Goal: Contribute content: Contribute content

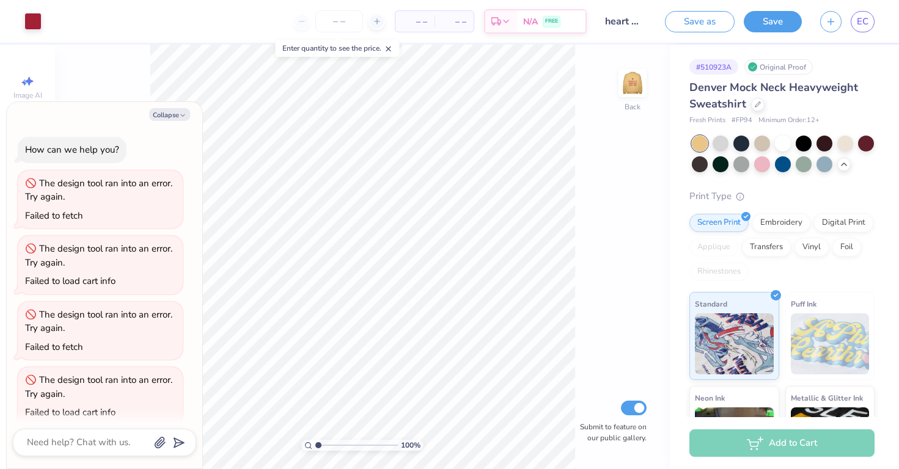
scroll to position [144, 0]
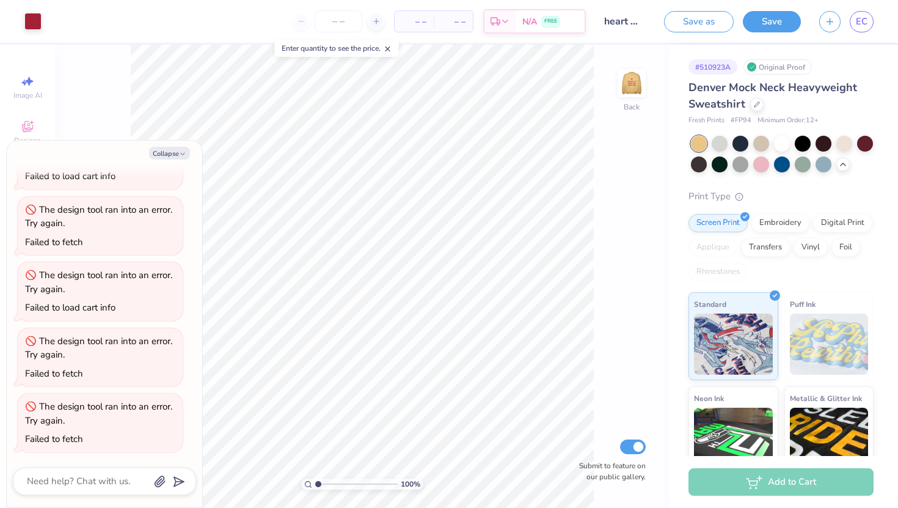
type textarea "x"
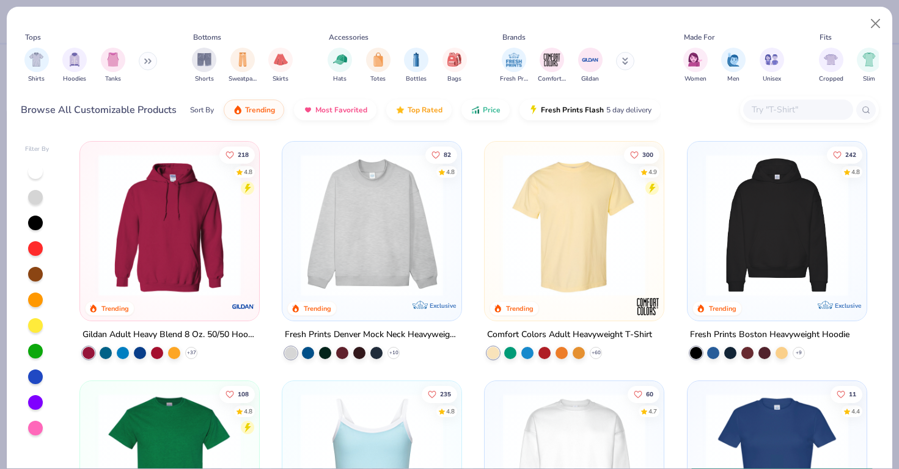
scroll to position [131, 0]
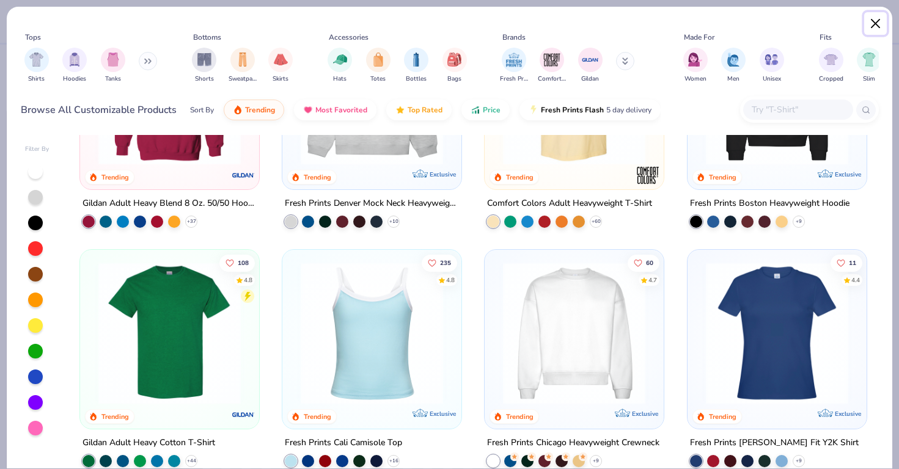
click at [871, 21] on button "Close" at bounding box center [875, 23] width 23 height 23
type textarea "x"
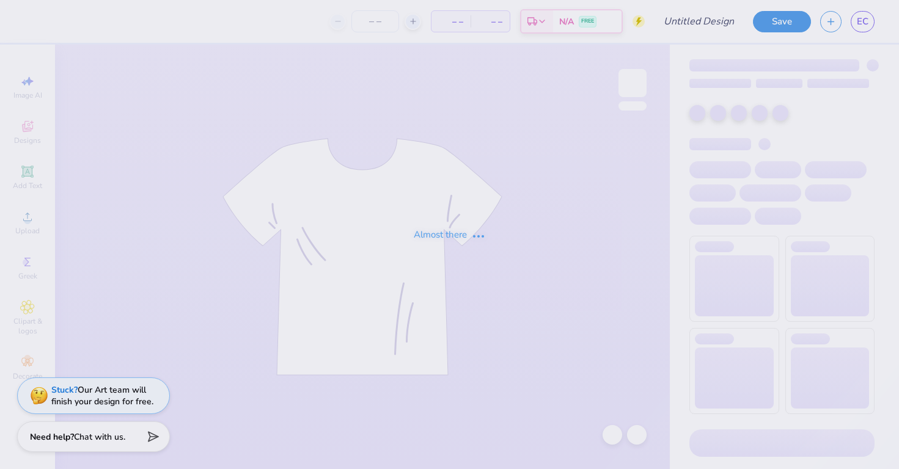
type input "heart merch"
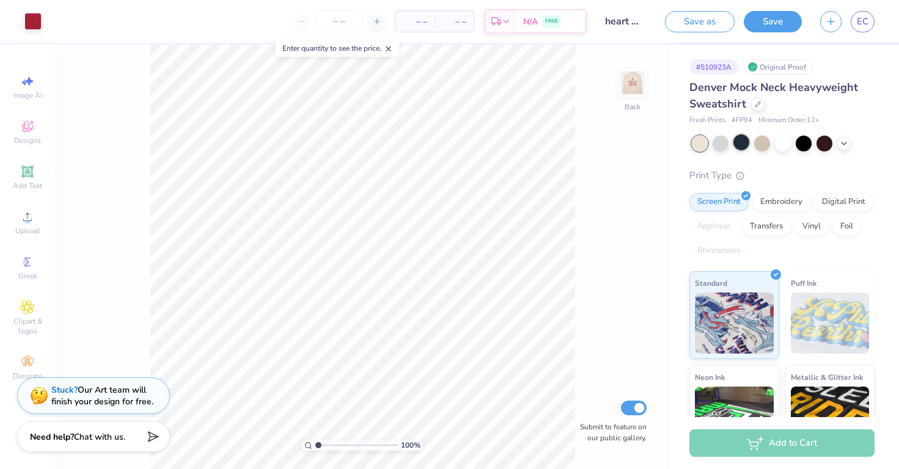
click at [741, 148] on div at bounding box center [741, 142] width 16 height 16
click at [844, 150] on div at bounding box center [783, 144] width 183 height 16
click at [844, 145] on icon at bounding box center [844, 142] width 10 height 10
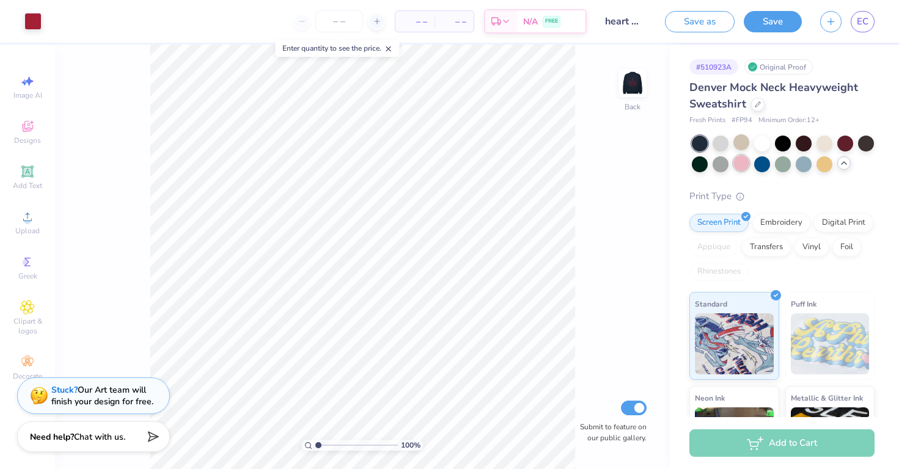
click at [741, 166] on div at bounding box center [741, 163] width 16 height 16
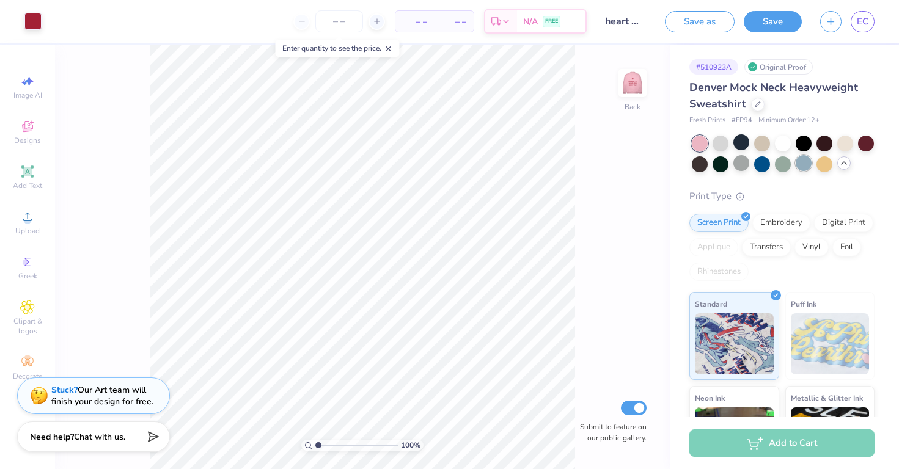
click at [803, 167] on div at bounding box center [804, 163] width 16 height 16
click at [785, 167] on div at bounding box center [783, 163] width 16 height 16
click at [722, 141] on div at bounding box center [720, 142] width 16 height 16
click at [717, 170] on div at bounding box center [720, 163] width 16 height 16
click at [717, 168] on div at bounding box center [720, 163] width 16 height 16
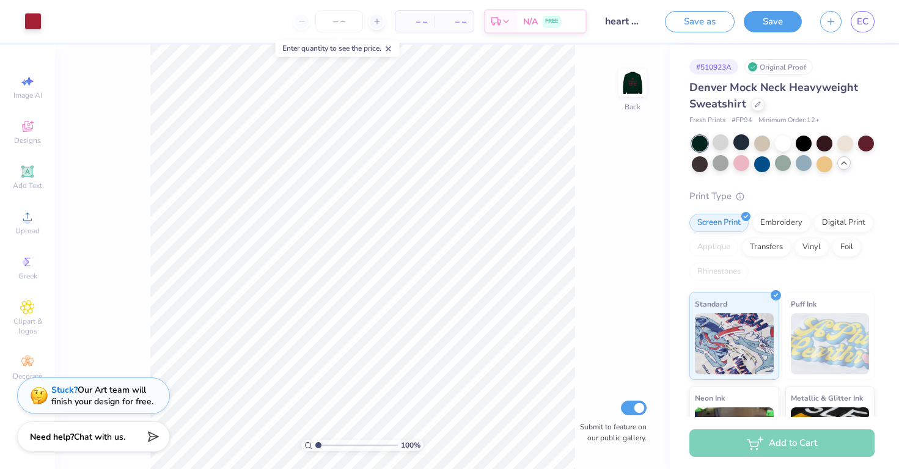
click at [851, 167] on div at bounding box center [783, 154] width 183 height 37
click at [755, 101] on icon at bounding box center [758, 103] width 6 height 6
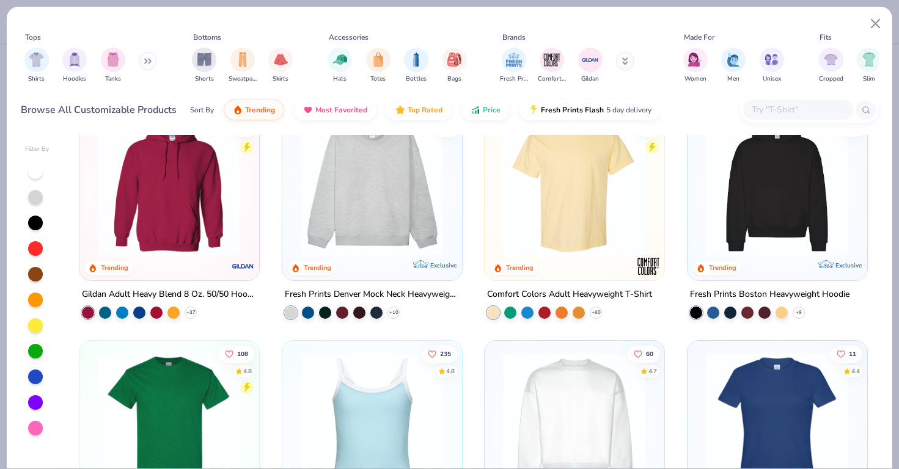
scroll to position [57, 0]
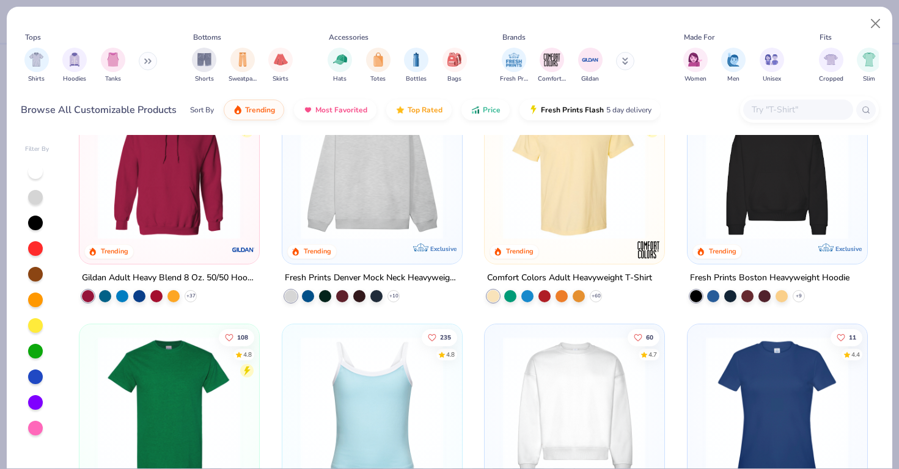
click at [169, 204] on img at bounding box center [169, 168] width 155 height 143
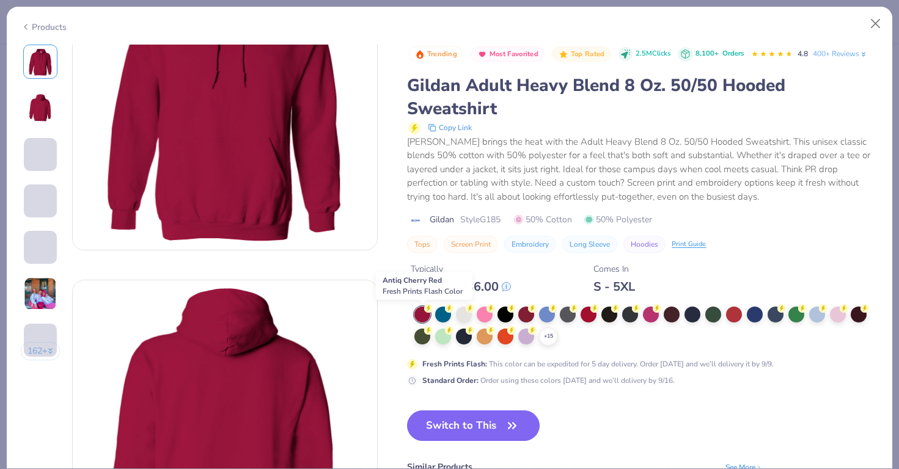
scroll to position [124, 0]
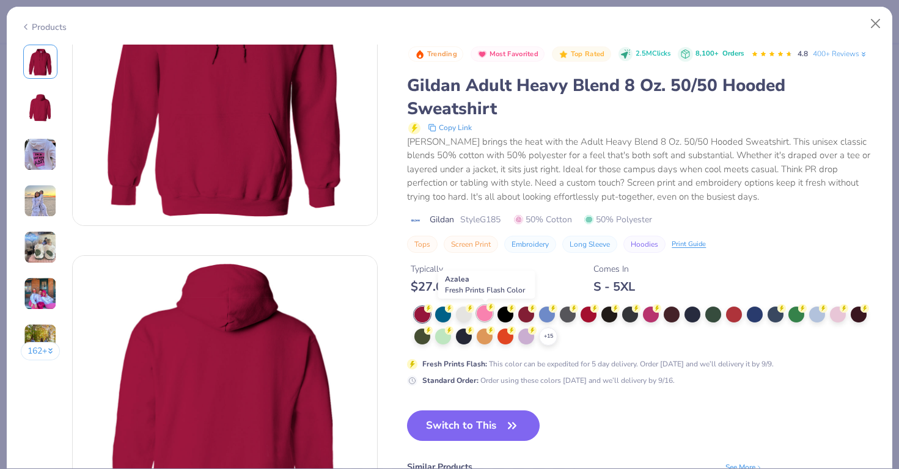
click at [489, 318] on div at bounding box center [485, 314] width 16 height 16
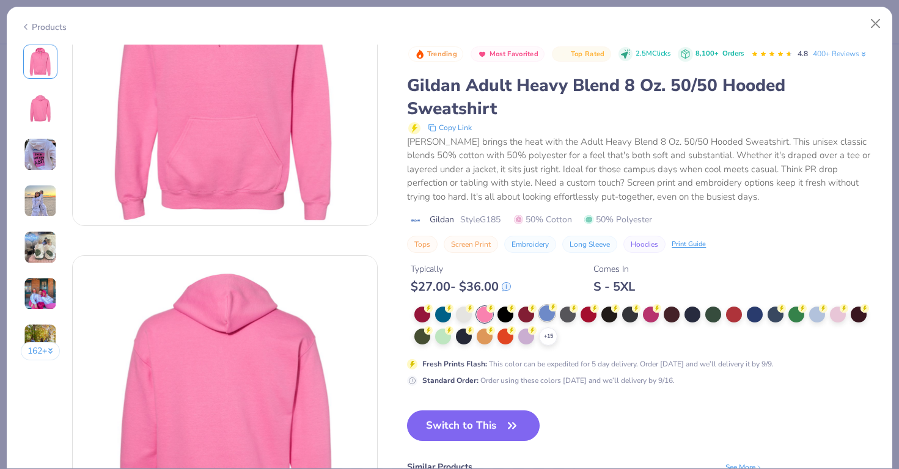
click at [543, 315] on div at bounding box center [547, 314] width 16 height 16
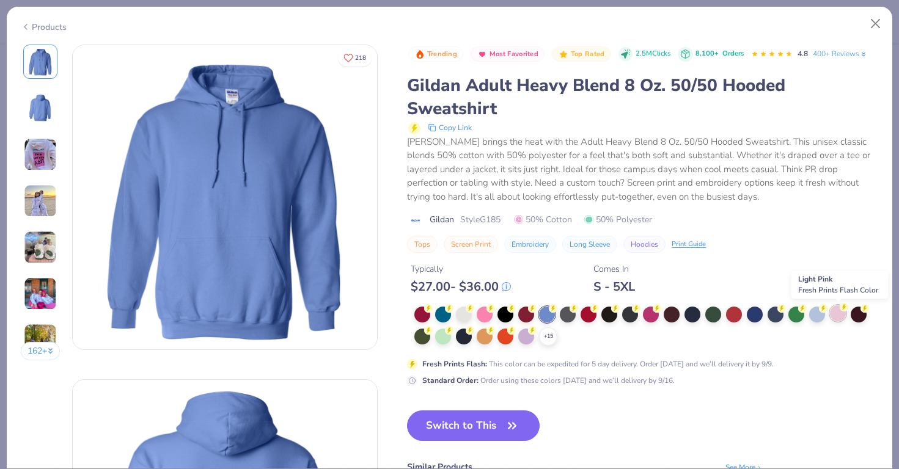
click at [833, 318] on div at bounding box center [838, 314] width 16 height 16
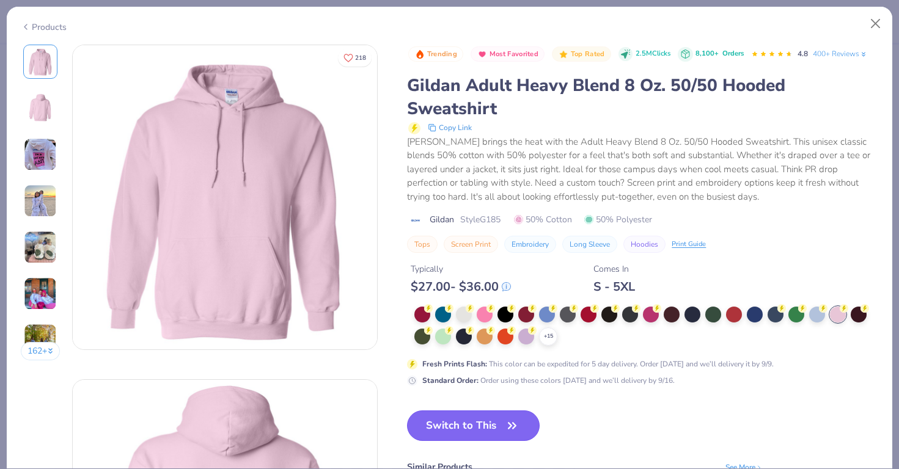
click at [474, 420] on button "Switch to This" at bounding box center [473, 426] width 133 height 31
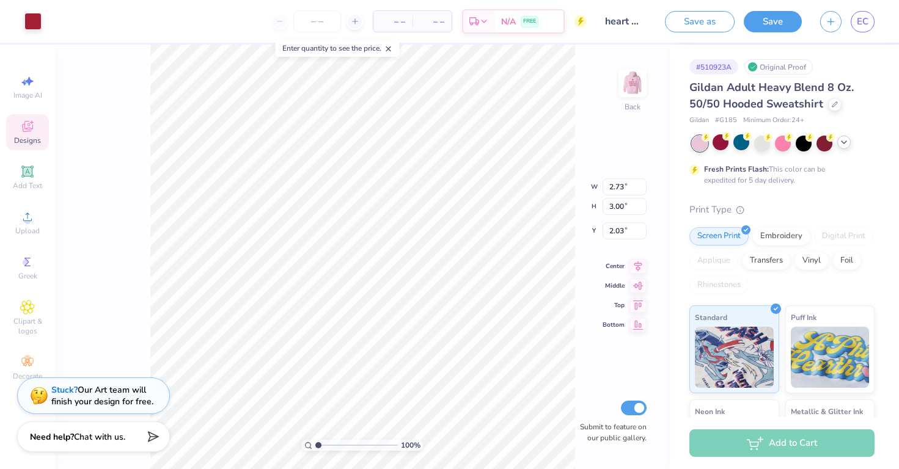
type input "2.06"
click at [36, 17] on div at bounding box center [32, 20] width 17 height 17
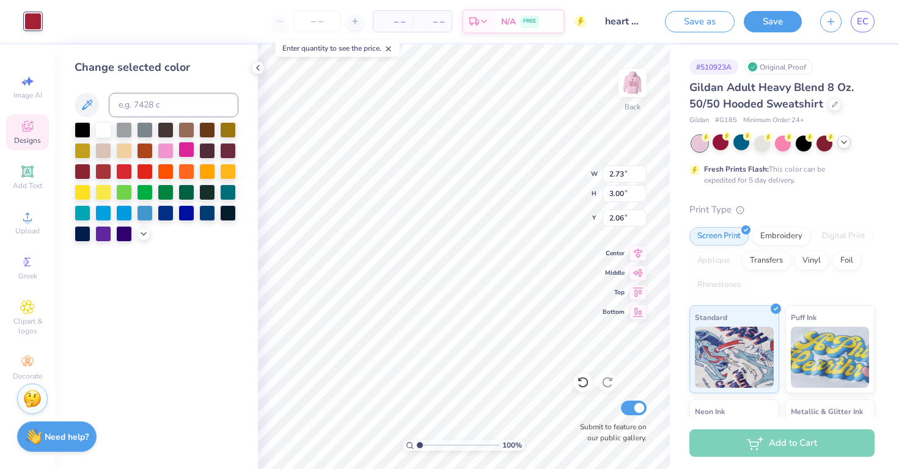
click at [181, 151] on div at bounding box center [186, 150] width 16 height 16
click at [79, 130] on div at bounding box center [83, 129] width 16 height 16
click at [628, 92] on img at bounding box center [632, 83] width 49 height 49
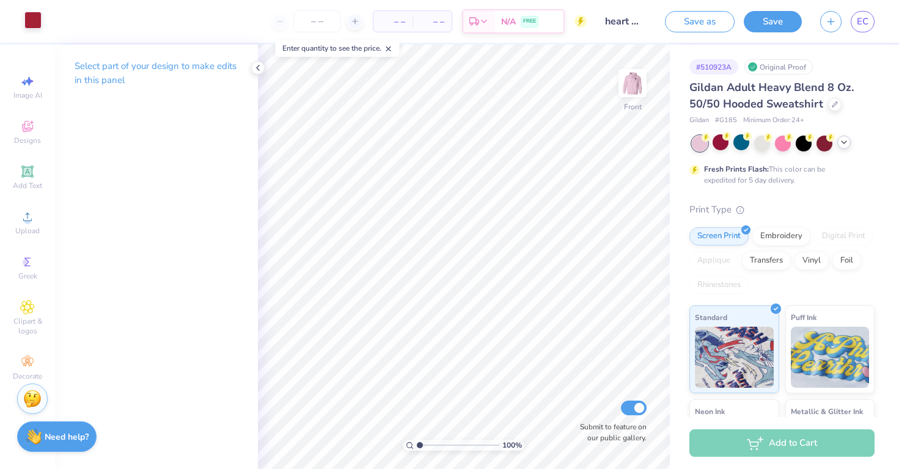
click at [31, 23] on div at bounding box center [32, 20] width 17 height 17
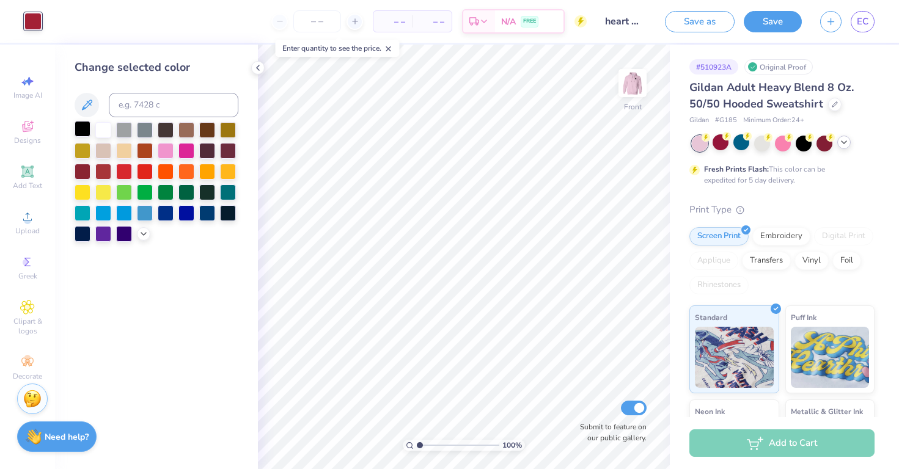
click at [80, 125] on div at bounding box center [83, 129] width 16 height 16
click at [637, 106] on img at bounding box center [632, 83] width 49 height 49
click at [644, 79] on img at bounding box center [632, 83] width 49 height 49
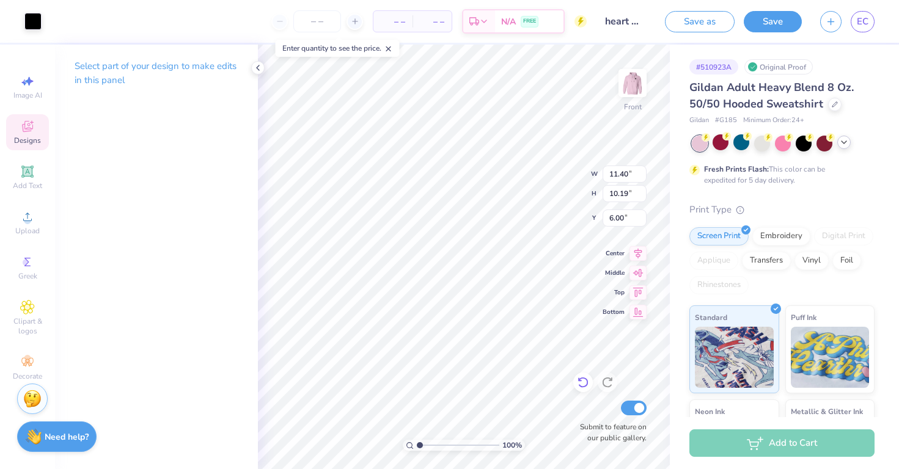
click at [580, 379] on icon at bounding box center [582, 383] width 10 height 11
click at [581, 379] on icon at bounding box center [582, 383] width 10 height 11
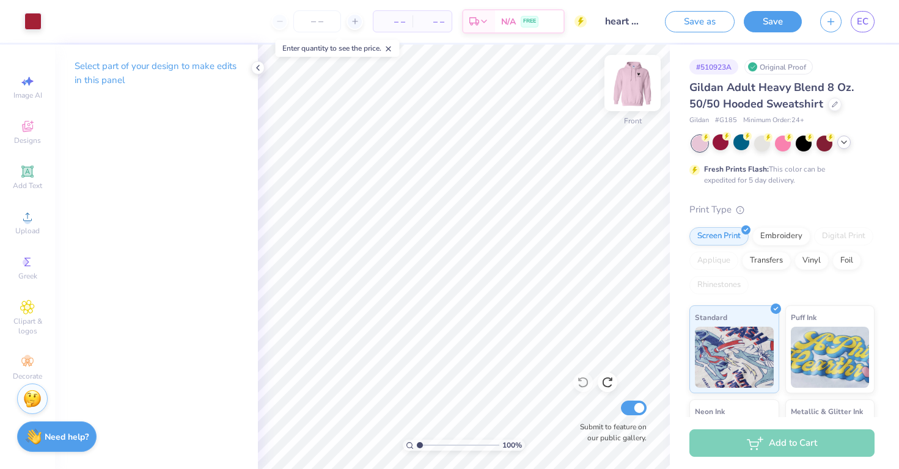
click at [633, 96] on img at bounding box center [632, 83] width 49 height 49
click at [584, 376] on icon at bounding box center [583, 382] width 12 height 12
click at [584, 376] on div at bounding box center [583, 383] width 20 height 20
click at [839, 146] on icon at bounding box center [844, 142] width 10 height 10
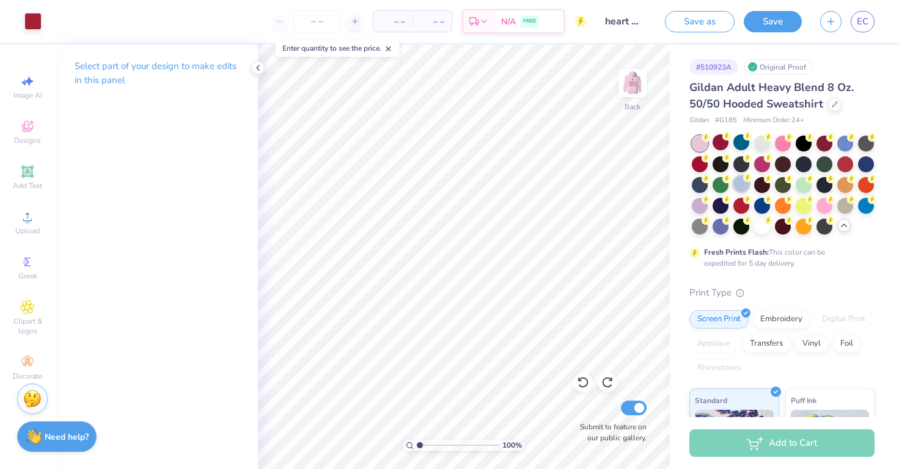
click at [735, 189] on div at bounding box center [741, 184] width 16 height 16
click at [696, 207] on div at bounding box center [700, 205] width 16 height 16
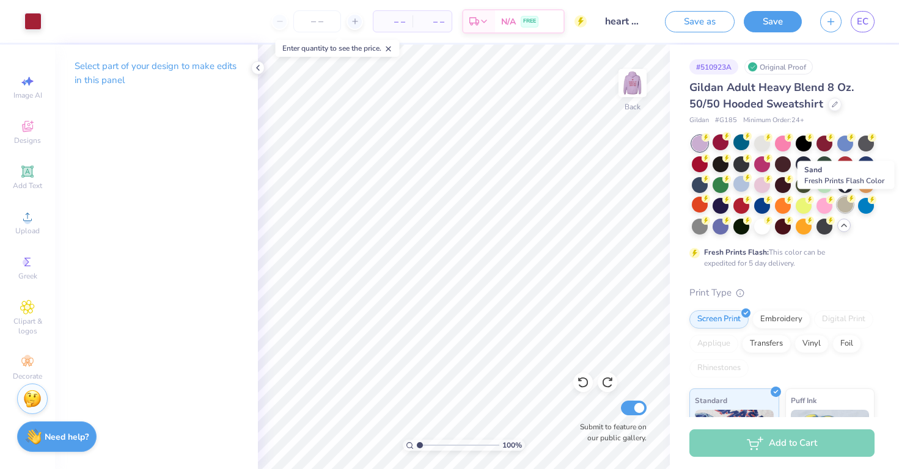
click at [846, 207] on div at bounding box center [845, 205] width 16 height 16
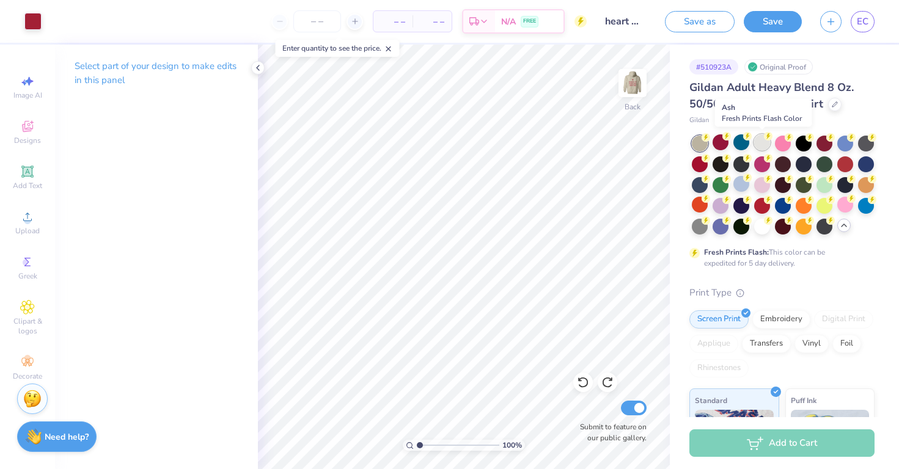
click at [760, 139] on div at bounding box center [762, 142] width 16 height 16
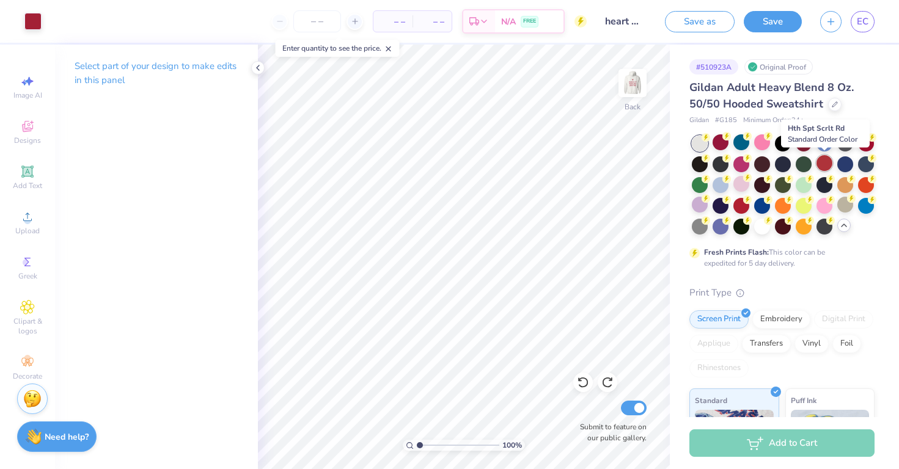
click at [825, 163] on div at bounding box center [824, 163] width 16 height 16
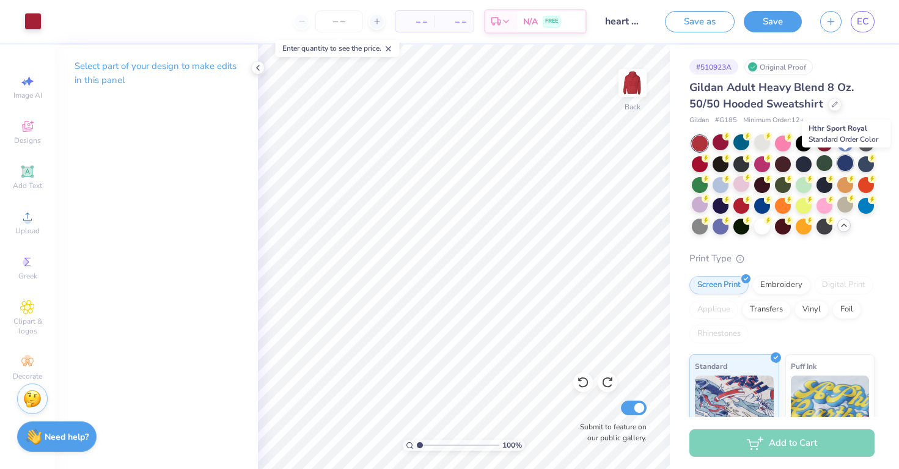
click at [838, 161] on div at bounding box center [845, 163] width 16 height 16
click at [748, 145] on div at bounding box center [741, 142] width 16 height 16
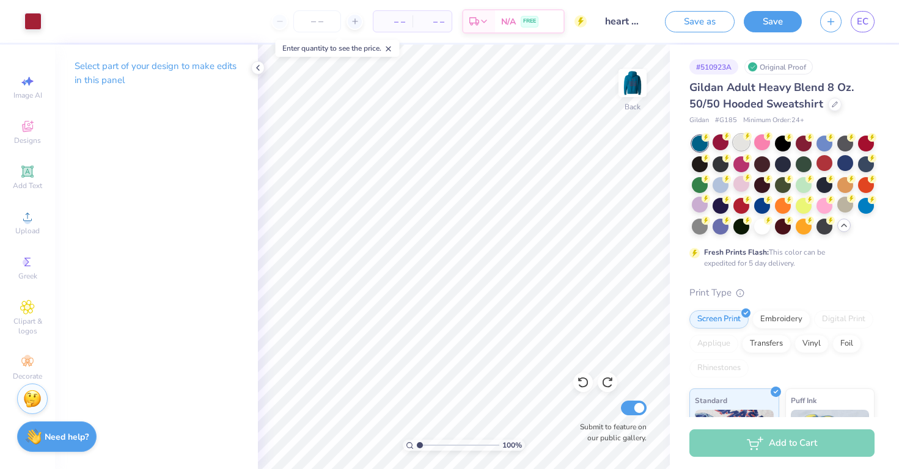
click at [744, 147] on div at bounding box center [741, 142] width 16 height 16
click at [763, 230] on div at bounding box center [762, 226] width 16 height 16
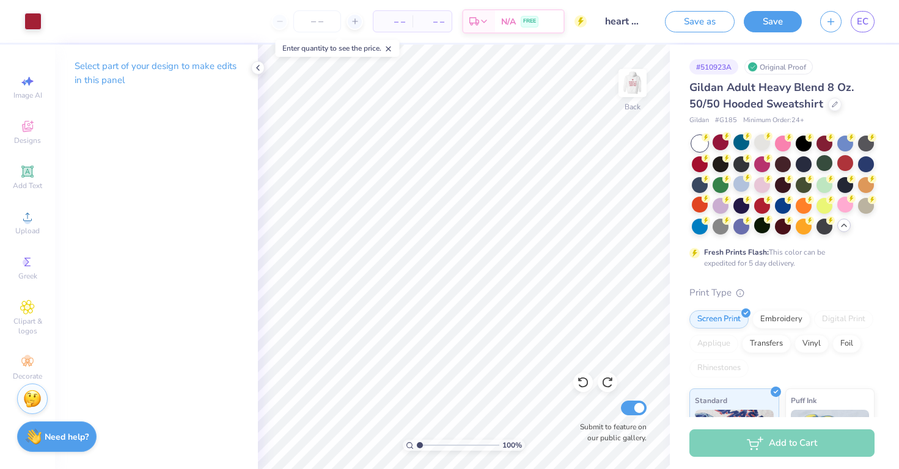
click at [848, 225] on icon at bounding box center [844, 226] width 10 height 10
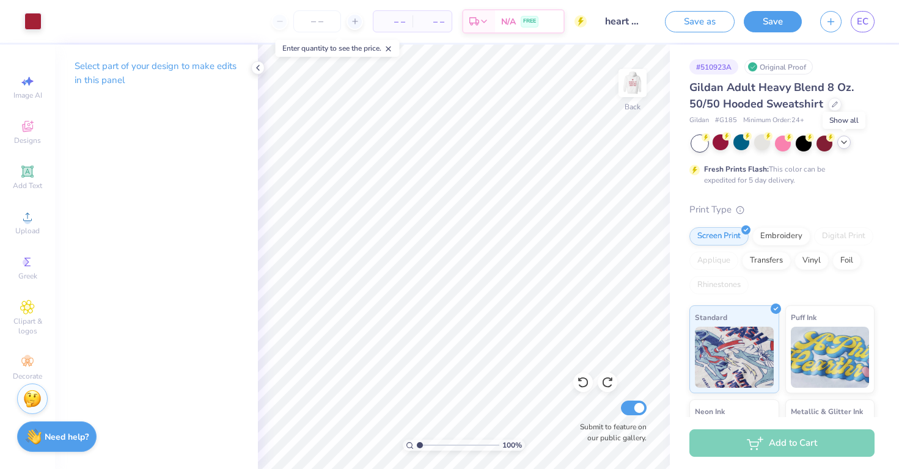
click at [835, 142] on div at bounding box center [783, 144] width 183 height 16
click at [837, 145] on div at bounding box center [783, 144] width 183 height 16
click at [837, 143] on div at bounding box center [843, 142] width 13 height 13
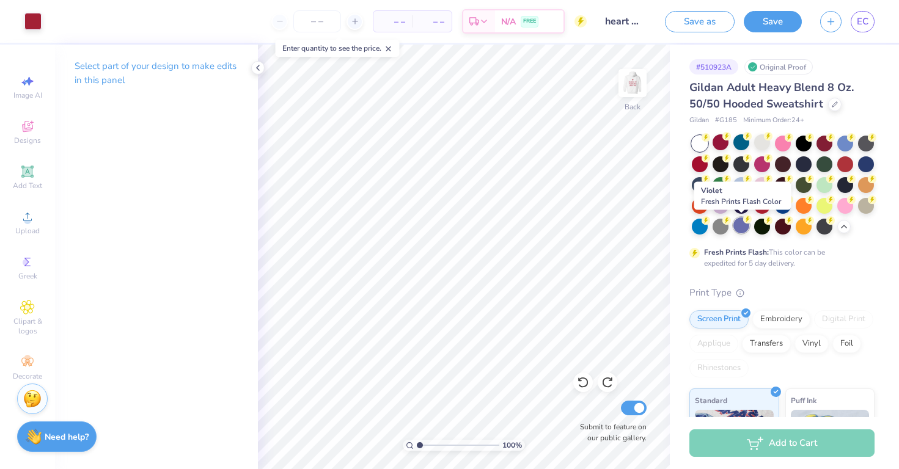
click at [740, 223] on div at bounding box center [741, 226] width 16 height 16
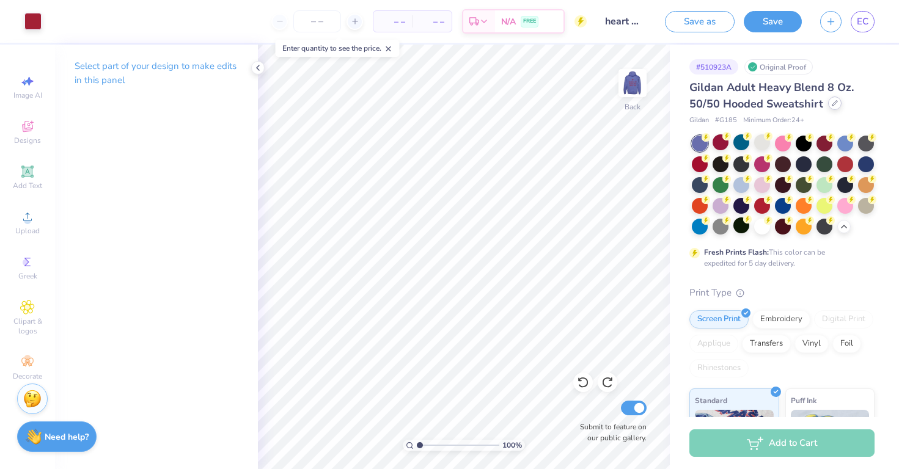
click at [832, 104] on icon at bounding box center [835, 103] width 6 height 6
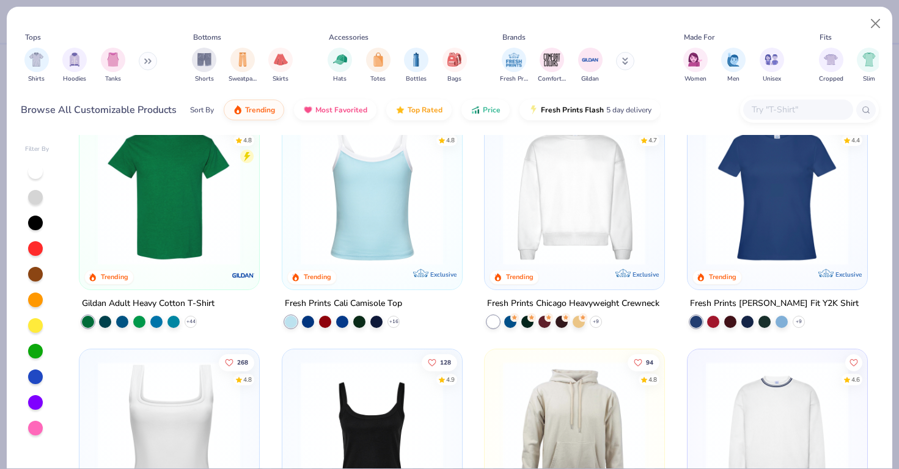
scroll to position [273, 0]
click at [641, 229] on img at bounding box center [574, 192] width 155 height 143
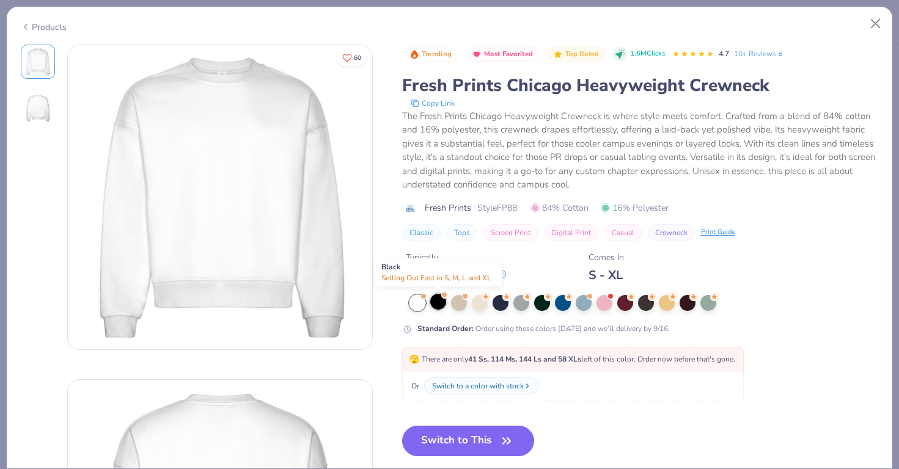
click at [436, 301] on div at bounding box center [438, 302] width 16 height 16
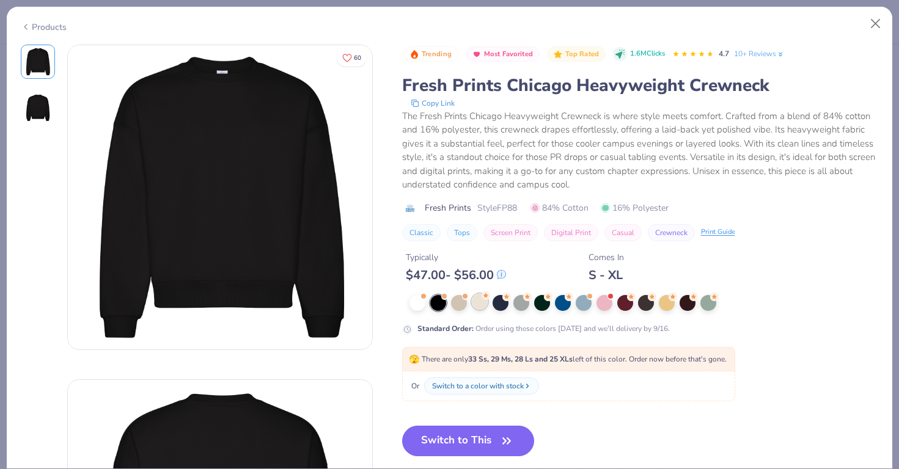
click at [480, 307] on div at bounding box center [480, 302] width 16 height 16
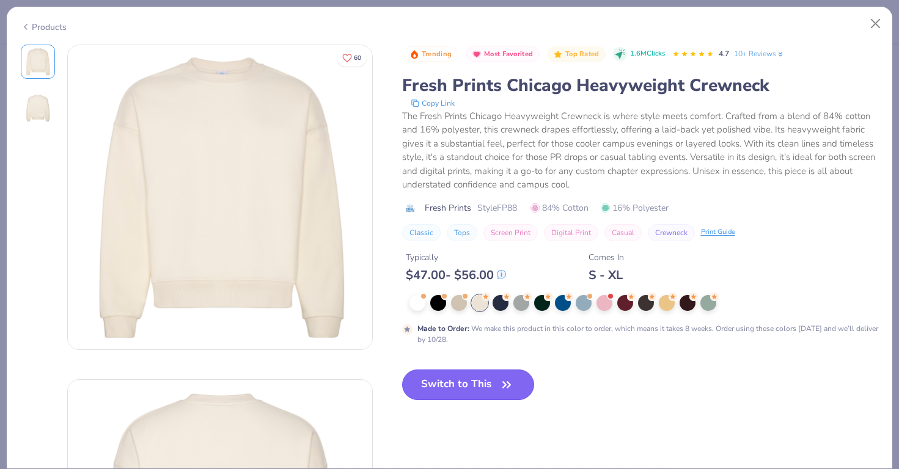
click at [485, 391] on button "Switch to This" at bounding box center [468, 385] width 133 height 31
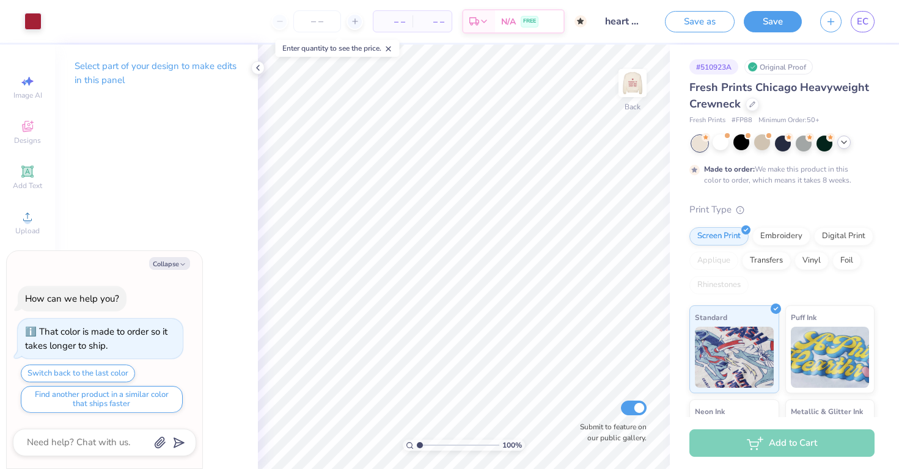
click at [842, 145] on icon at bounding box center [844, 142] width 10 height 10
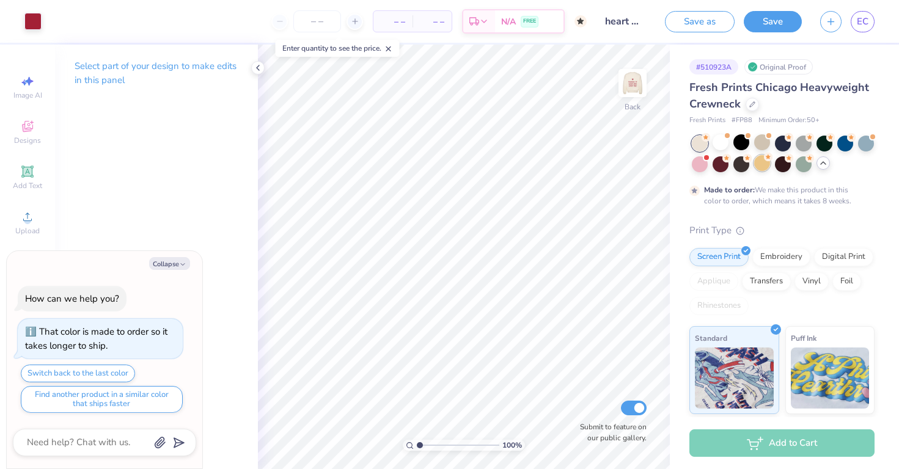
click at [754, 169] on div at bounding box center [762, 163] width 16 height 16
click at [798, 166] on div at bounding box center [804, 163] width 16 height 16
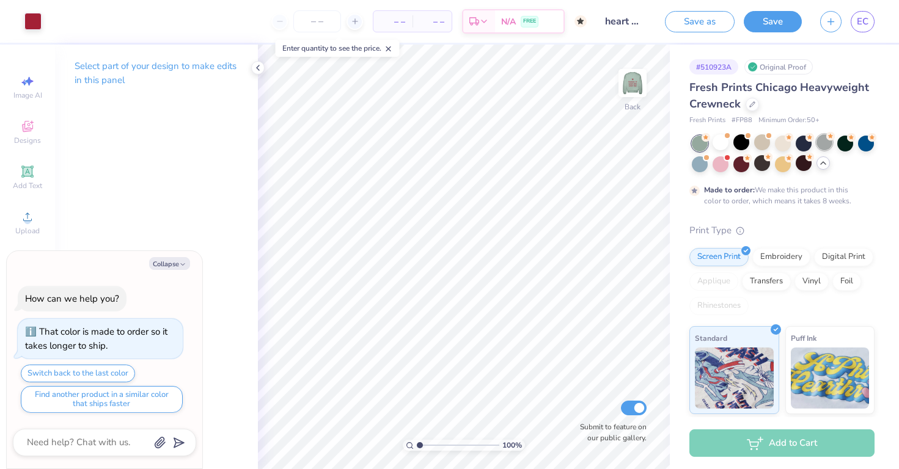
click at [826, 147] on div at bounding box center [824, 142] width 16 height 16
click at [786, 144] on div at bounding box center [783, 142] width 16 height 16
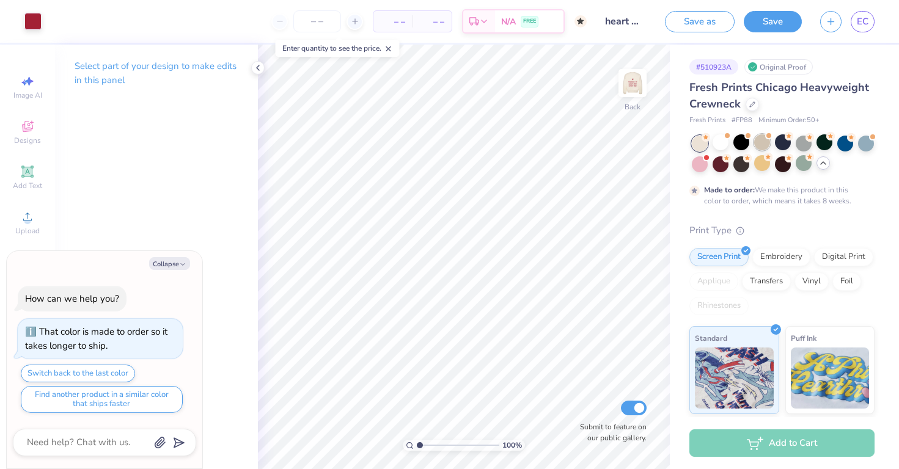
click at [758, 142] on div at bounding box center [762, 142] width 16 height 16
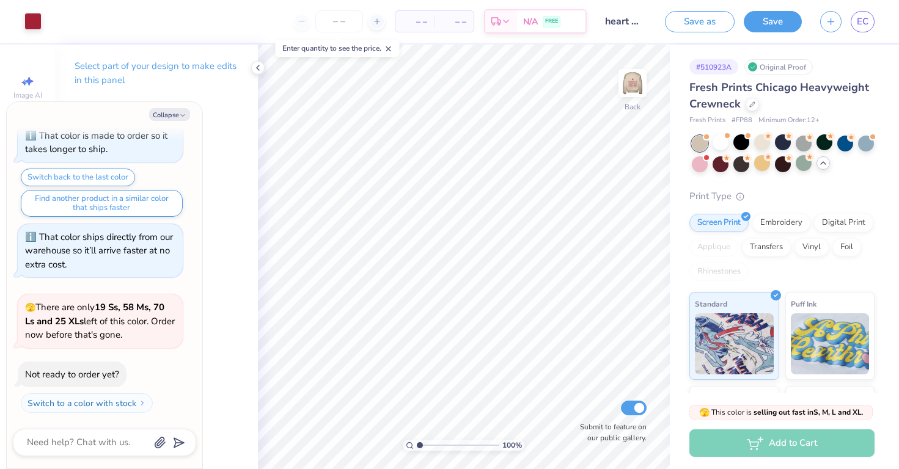
scroll to position [183, 0]
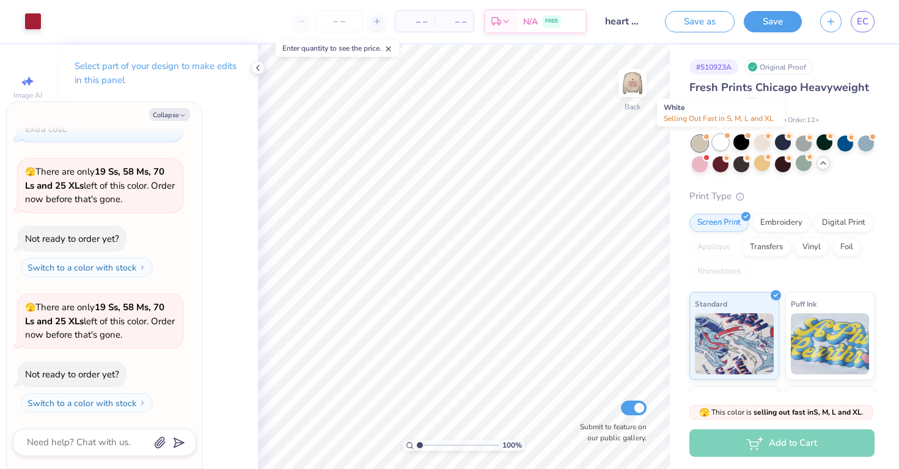
click at [727, 142] on div at bounding box center [720, 142] width 16 height 16
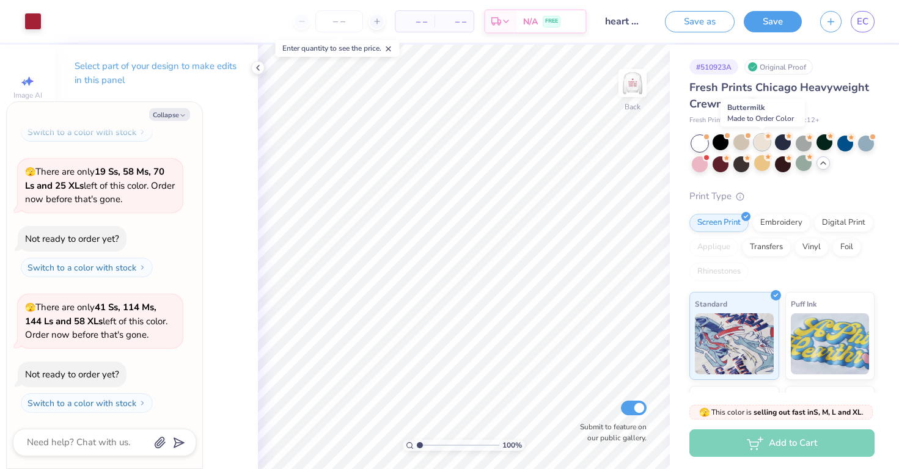
click at [761, 145] on div at bounding box center [762, 142] width 16 height 16
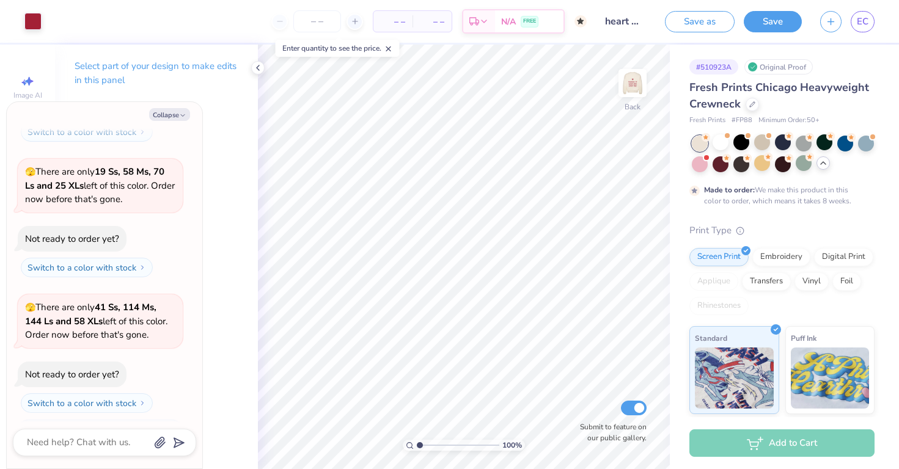
scroll to position [420, 0]
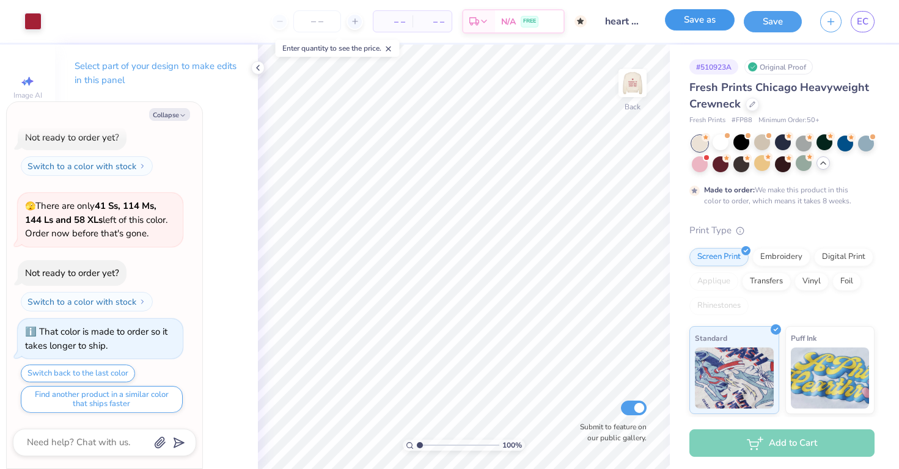
click at [710, 24] on button "Save as" at bounding box center [700, 19] width 70 height 21
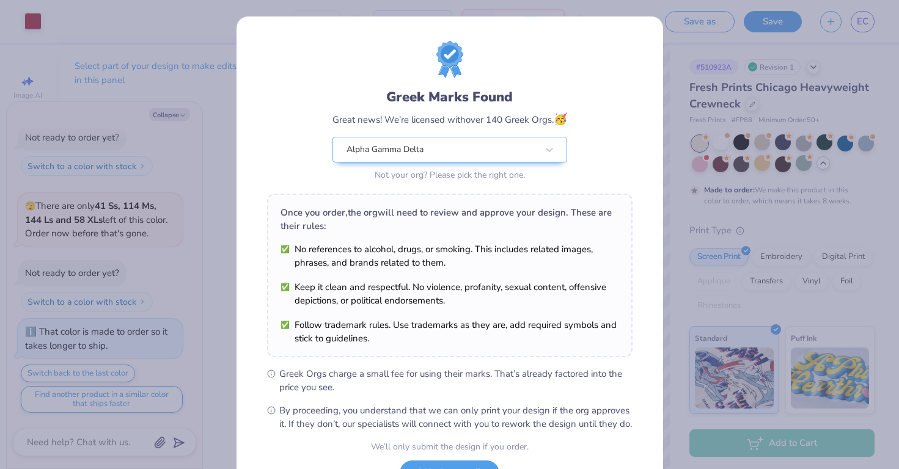
scroll to position [103, 0]
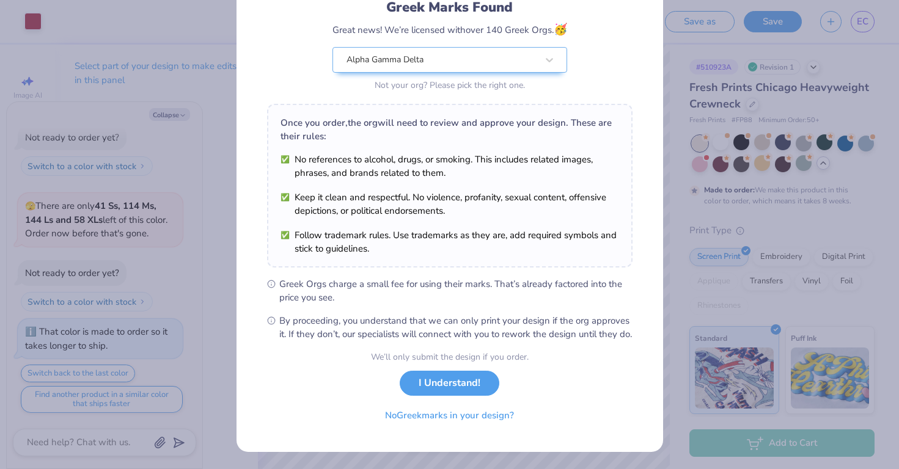
click at [459, 368] on div "We’ll only submit the design if you order. I Understand! No Greek marks in your…" at bounding box center [450, 389] width 158 height 77
click at [460, 386] on button "I Understand!" at bounding box center [450, 380] width 100 height 25
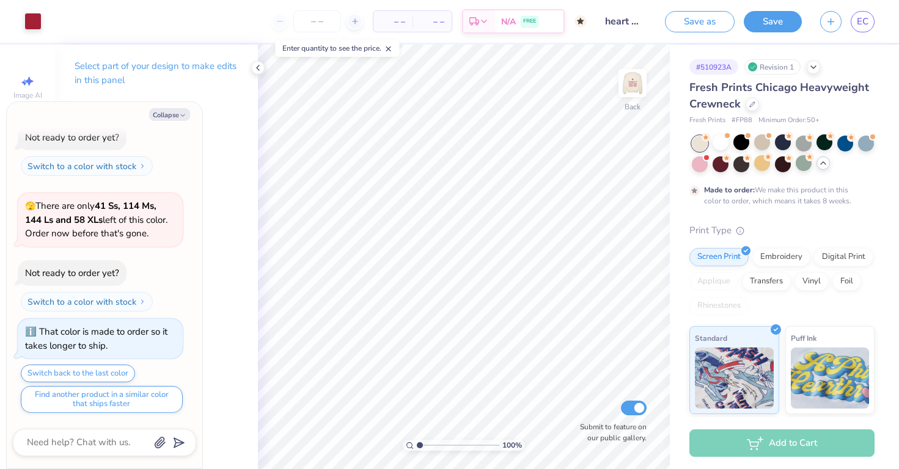
scroll to position [0, 0]
type textarea "x"
